Goal: Task Accomplishment & Management: Use online tool/utility

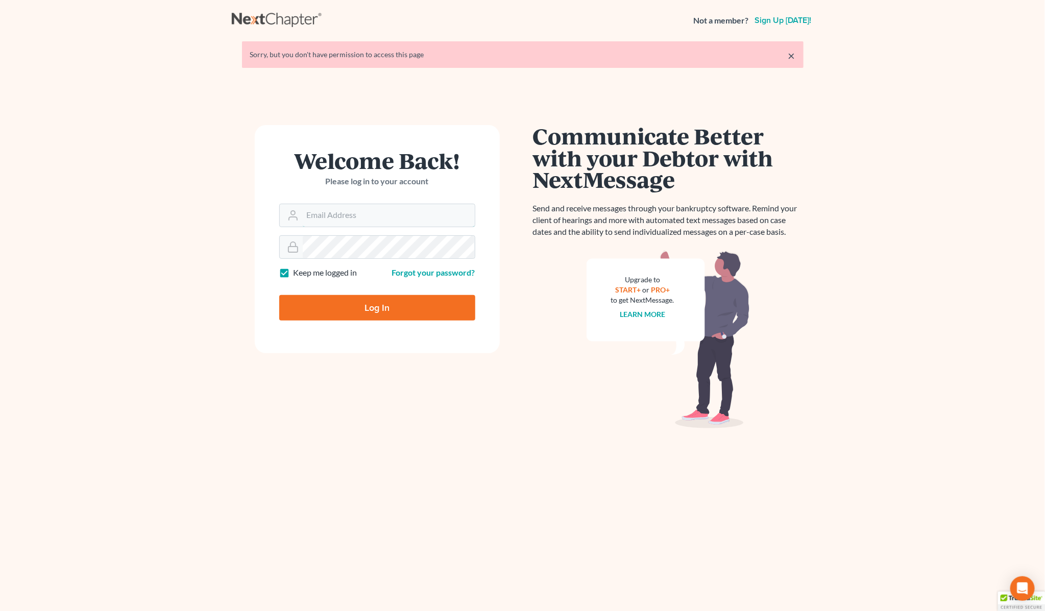
type input "Gary@backuslaw.org"
click at [347, 309] on input "Log In" at bounding box center [377, 308] width 196 height 26
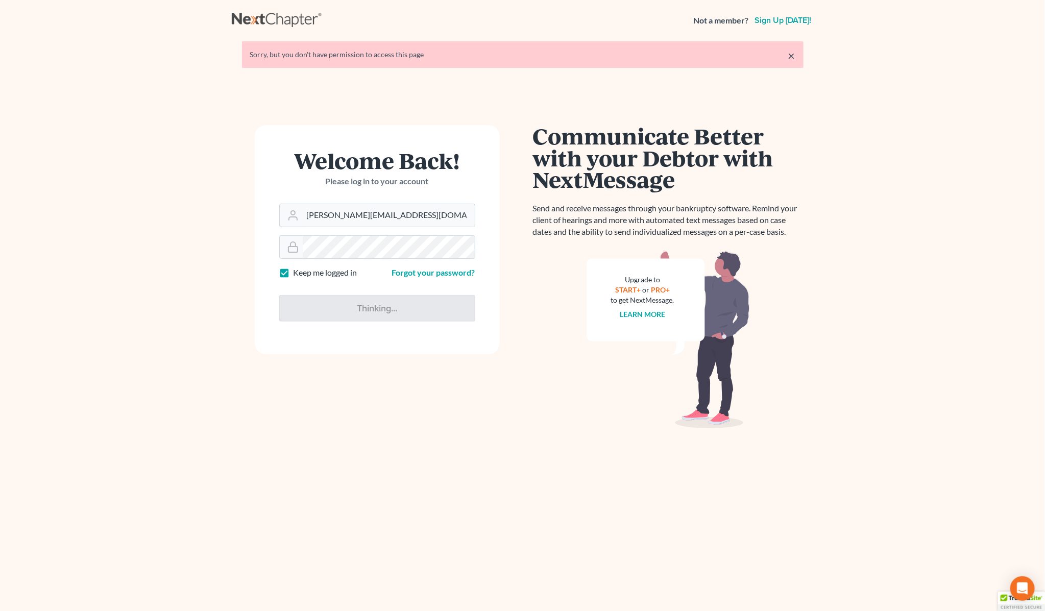
type input "Thinking..."
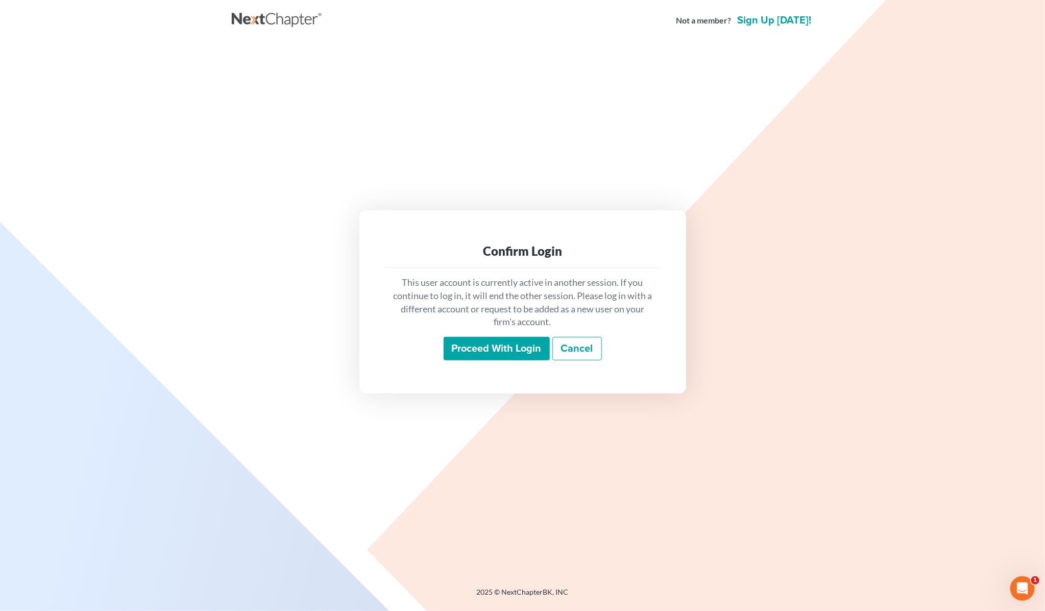
click at [482, 343] on input "Proceed with login" at bounding box center [497, 348] width 106 height 23
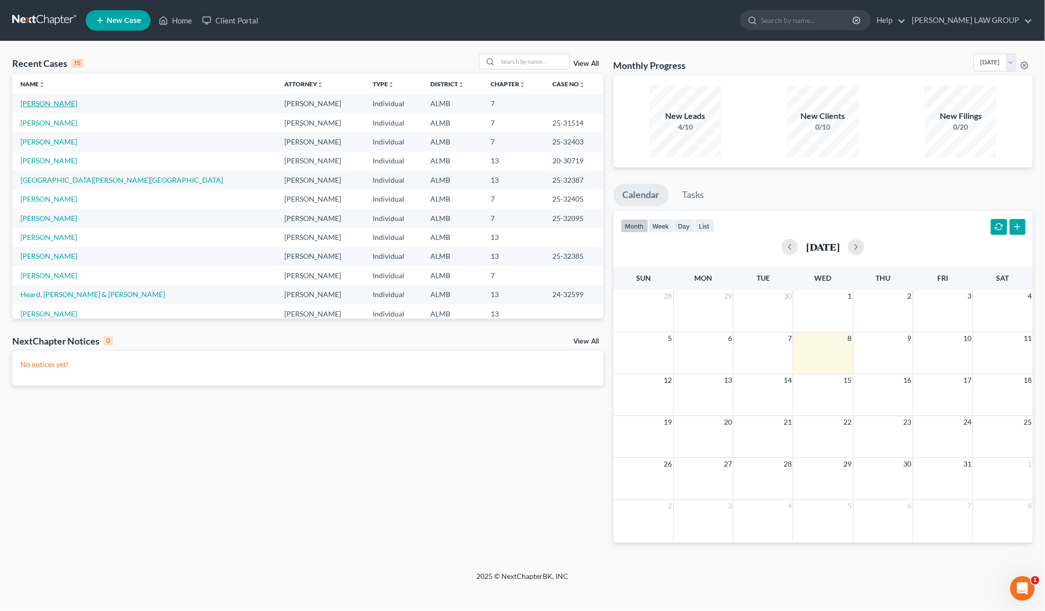
click at [52, 105] on link "Johnson, Veronica" at bounding box center [48, 103] width 57 height 9
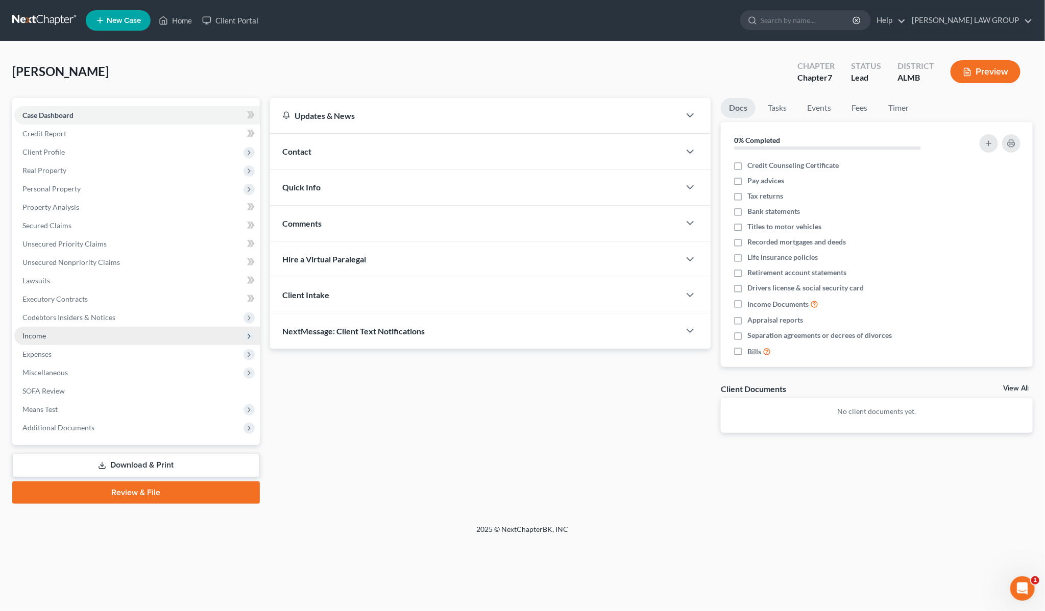
click at [44, 332] on span "Income" at bounding box center [33, 335] width 23 height 9
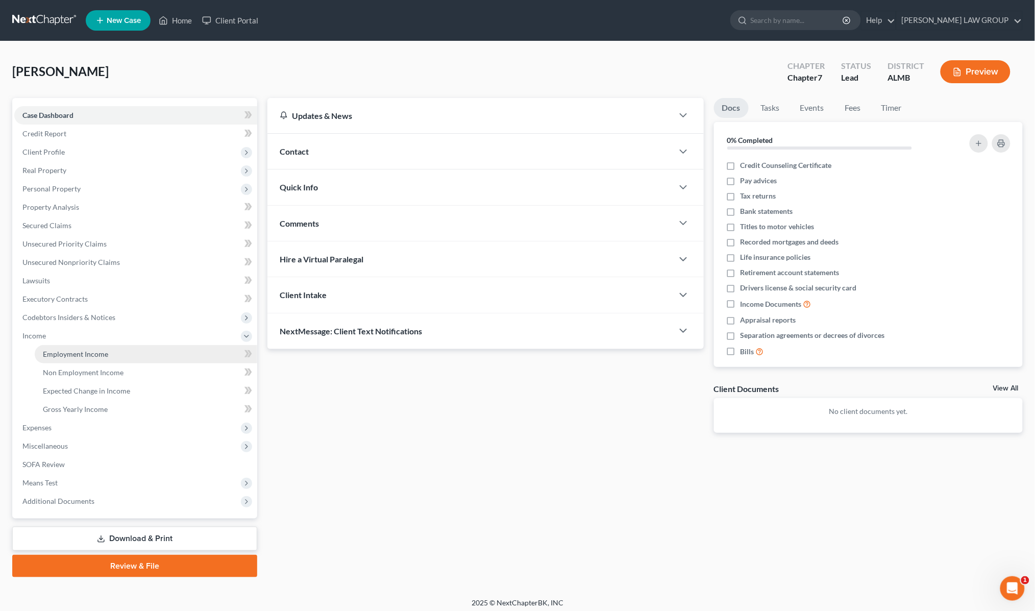
click at [71, 354] on span "Employment Income" at bounding box center [75, 354] width 65 height 9
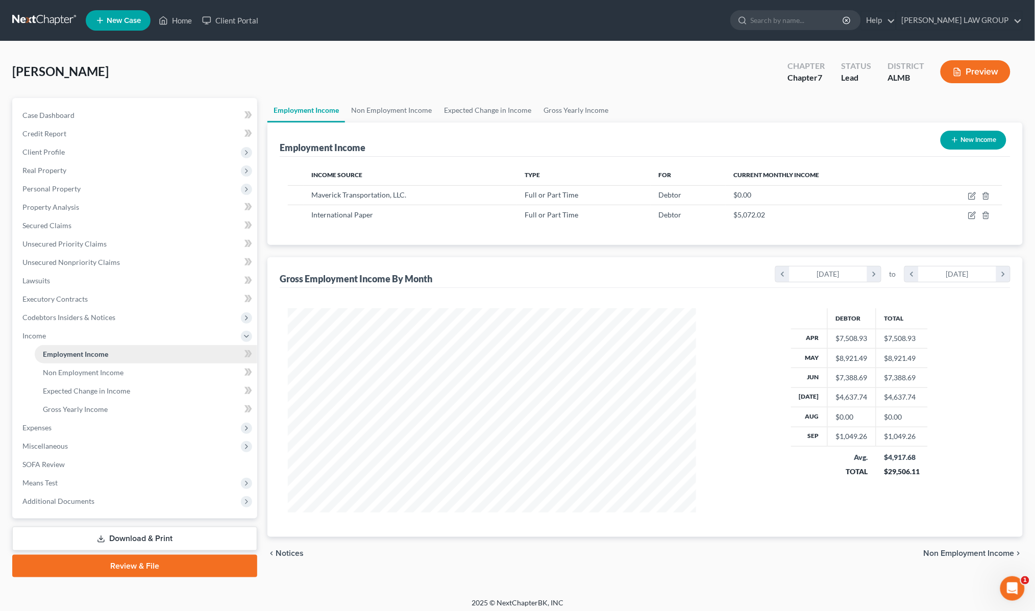
scroll to position [204, 429]
click at [77, 375] on span "Non Employment Income" at bounding box center [83, 372] width 81 height 9
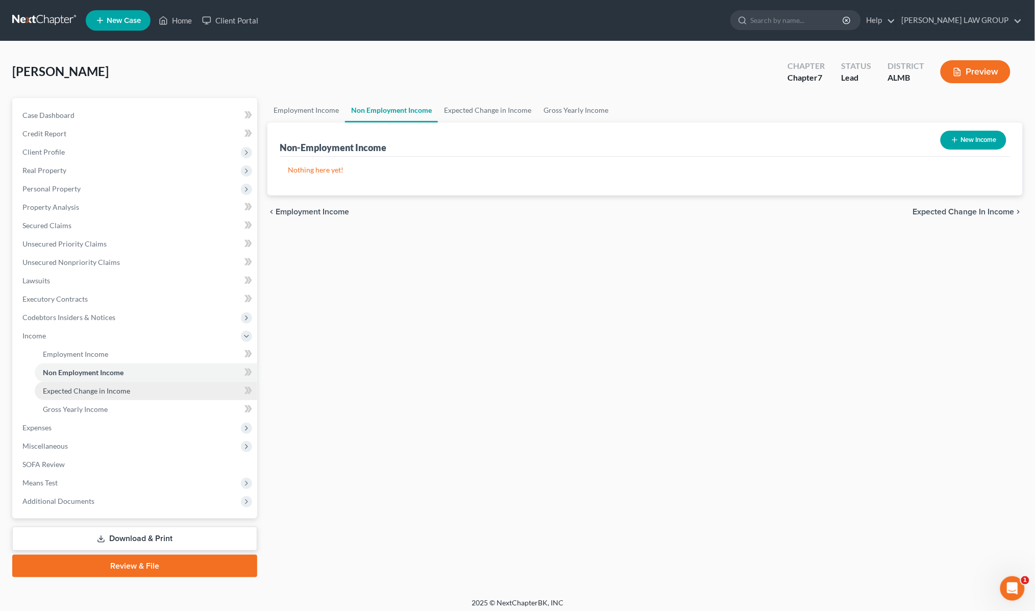
click at [84, 394] on link "Expected Change in Income" at bounding box center [146, 391] width 223 height 18
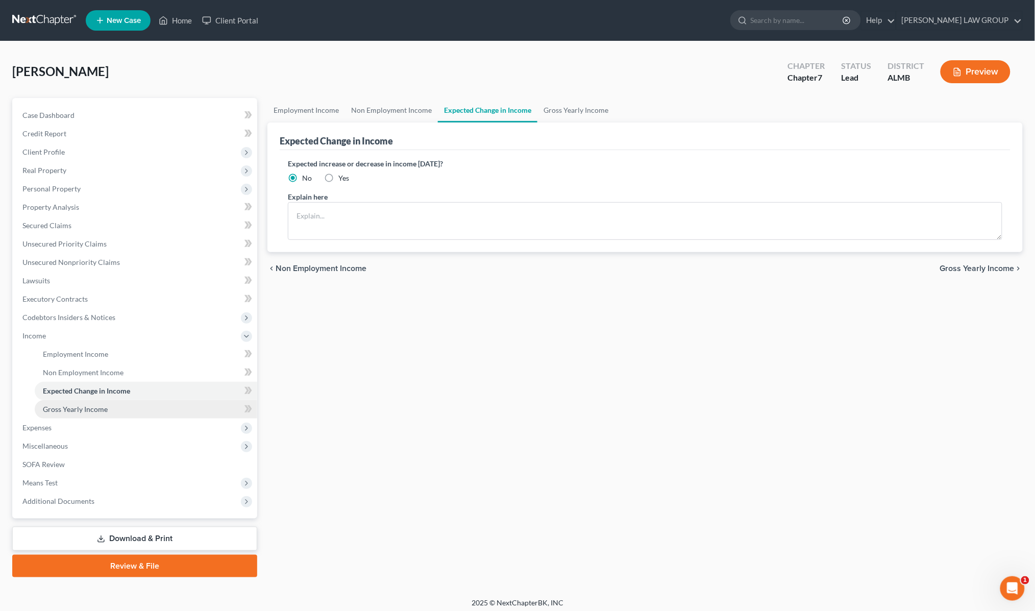
click at [83, 407] on span "Gross Yearly Income" at bounding box center [75, 409] width 65 height 9
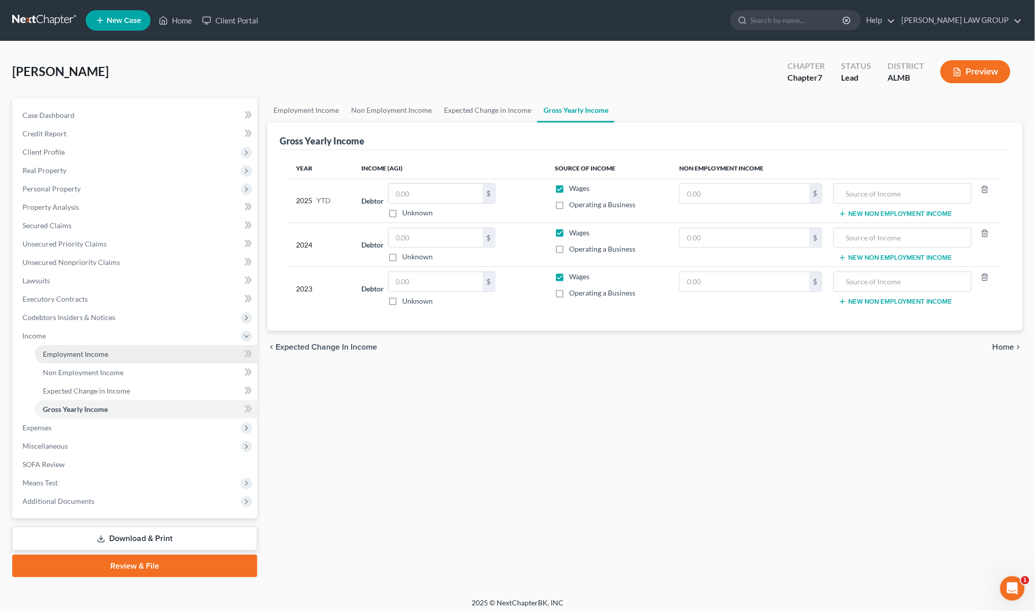
click at [66, 348] on link "Employment Income" at bounding box center [146, 354] width 223 height 18
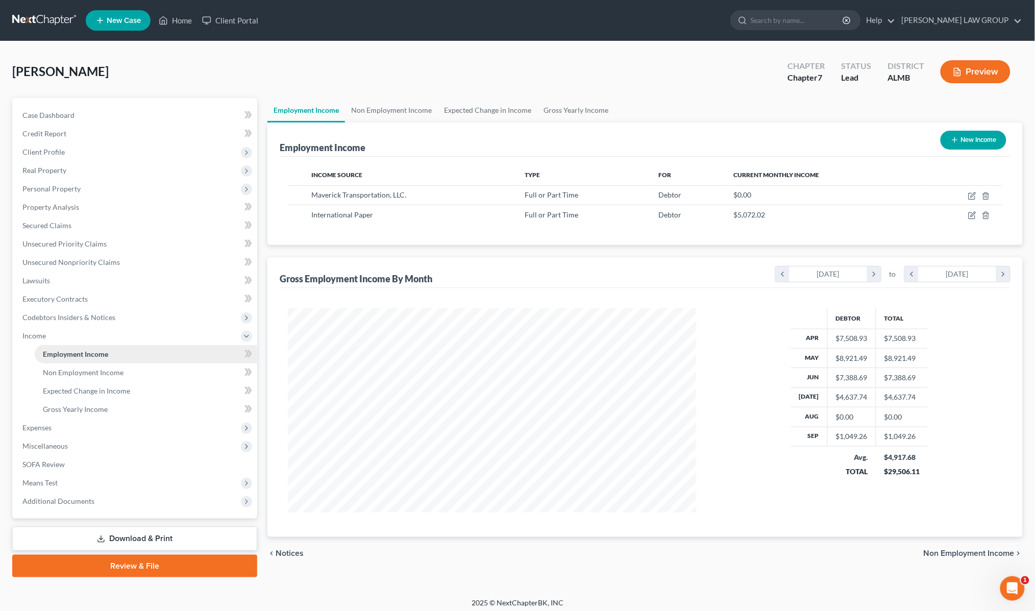
scroll to position [204, 429]
